Goal: Information Seeking & Learning: Learn about a topic

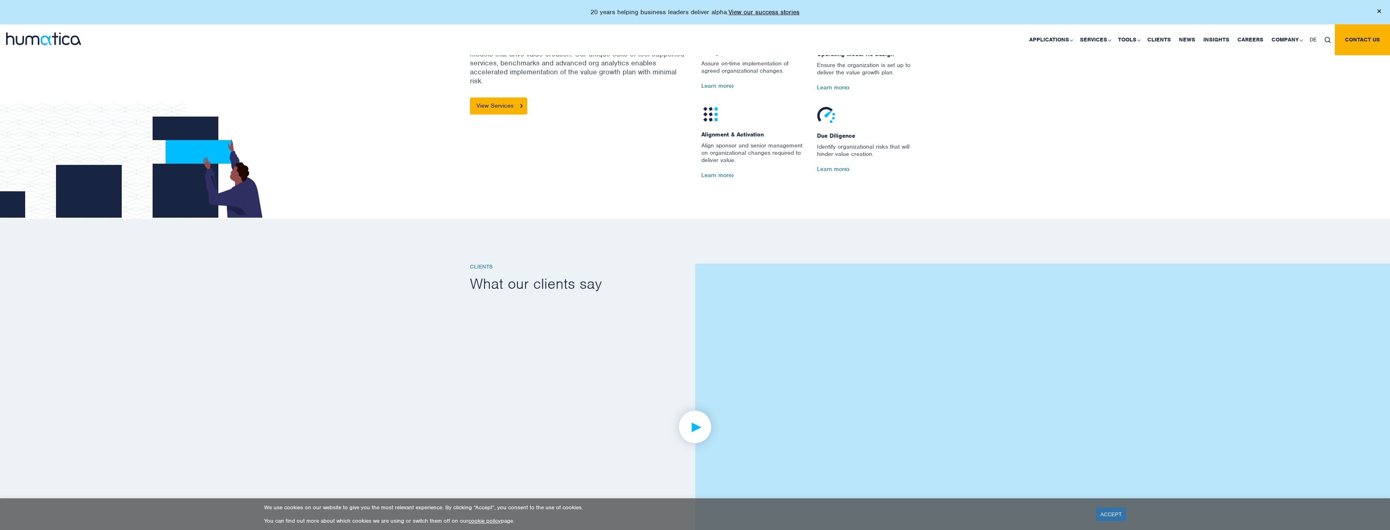
scroll to position [1357, 0]
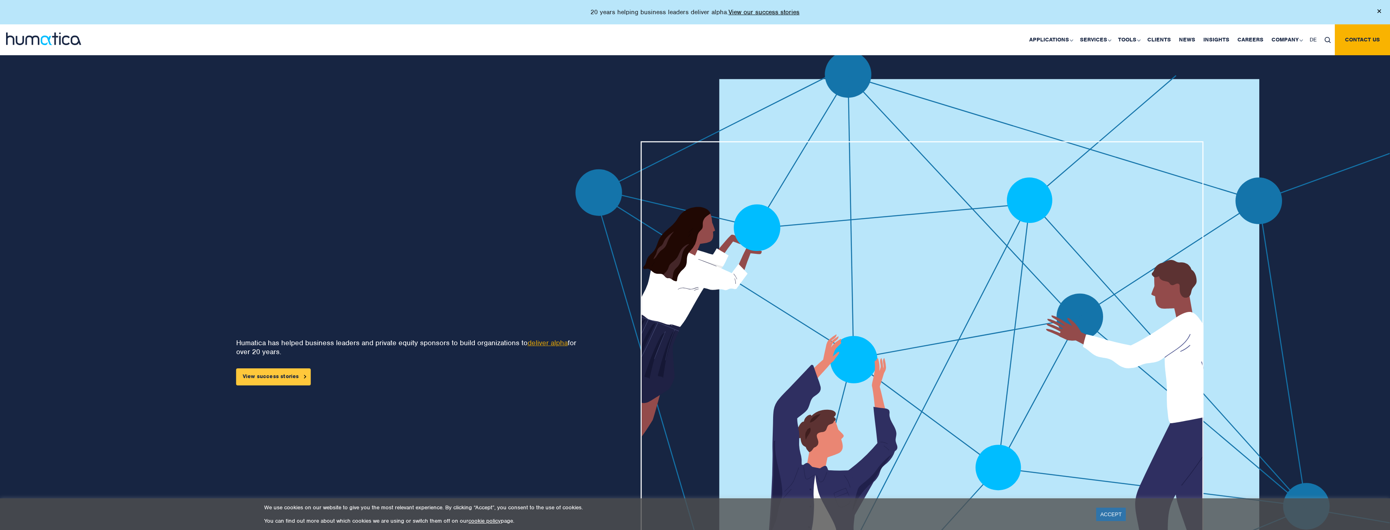
click at [279, 381] on link "View success stories" at bounding box center [273, 376] width 75 height 17
